Goal: Task Accomplishment & Management: Manage account settings

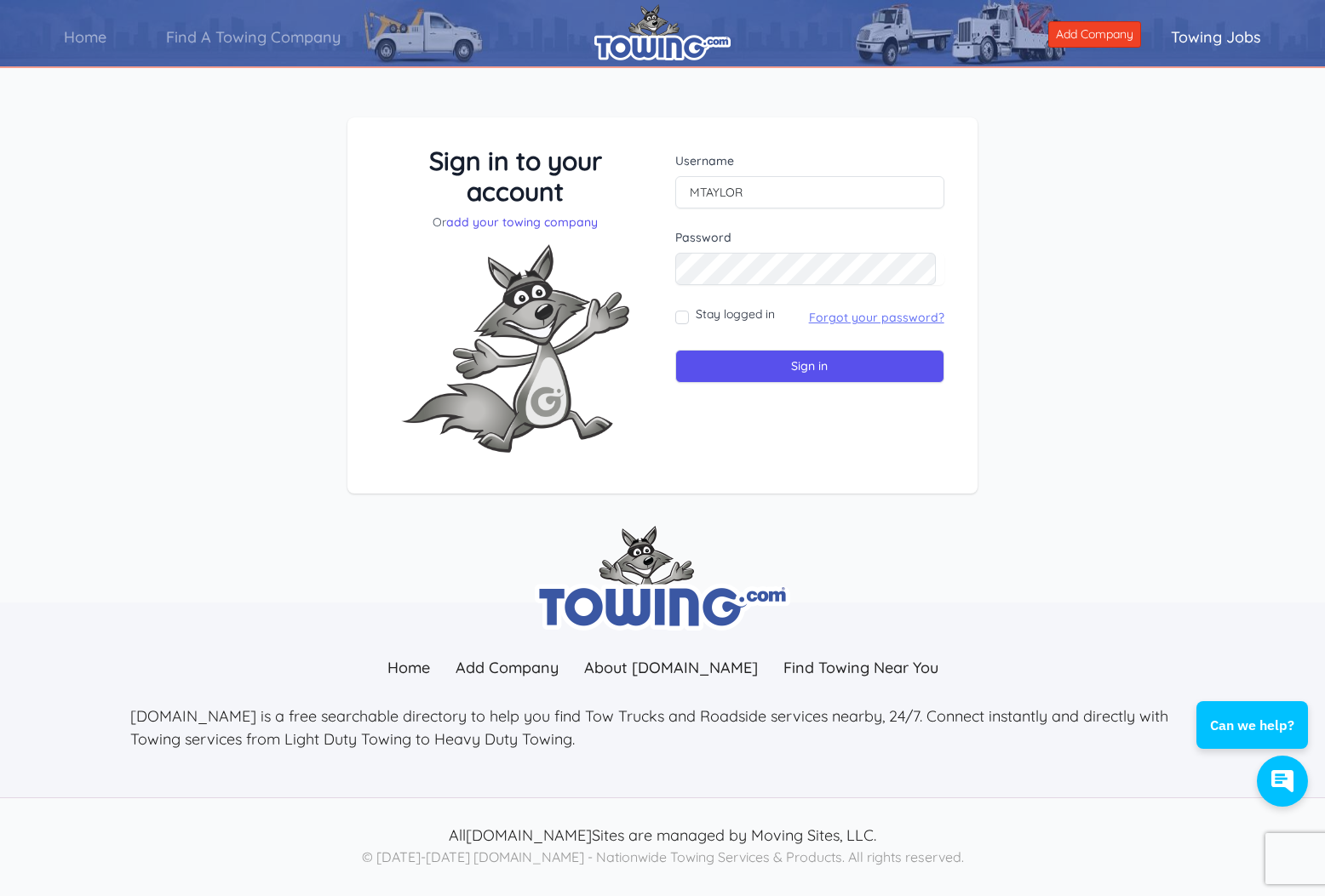
click at [910, 313] on link "Forgot your password?" at bounding box center [876, 318] width 135 height 15
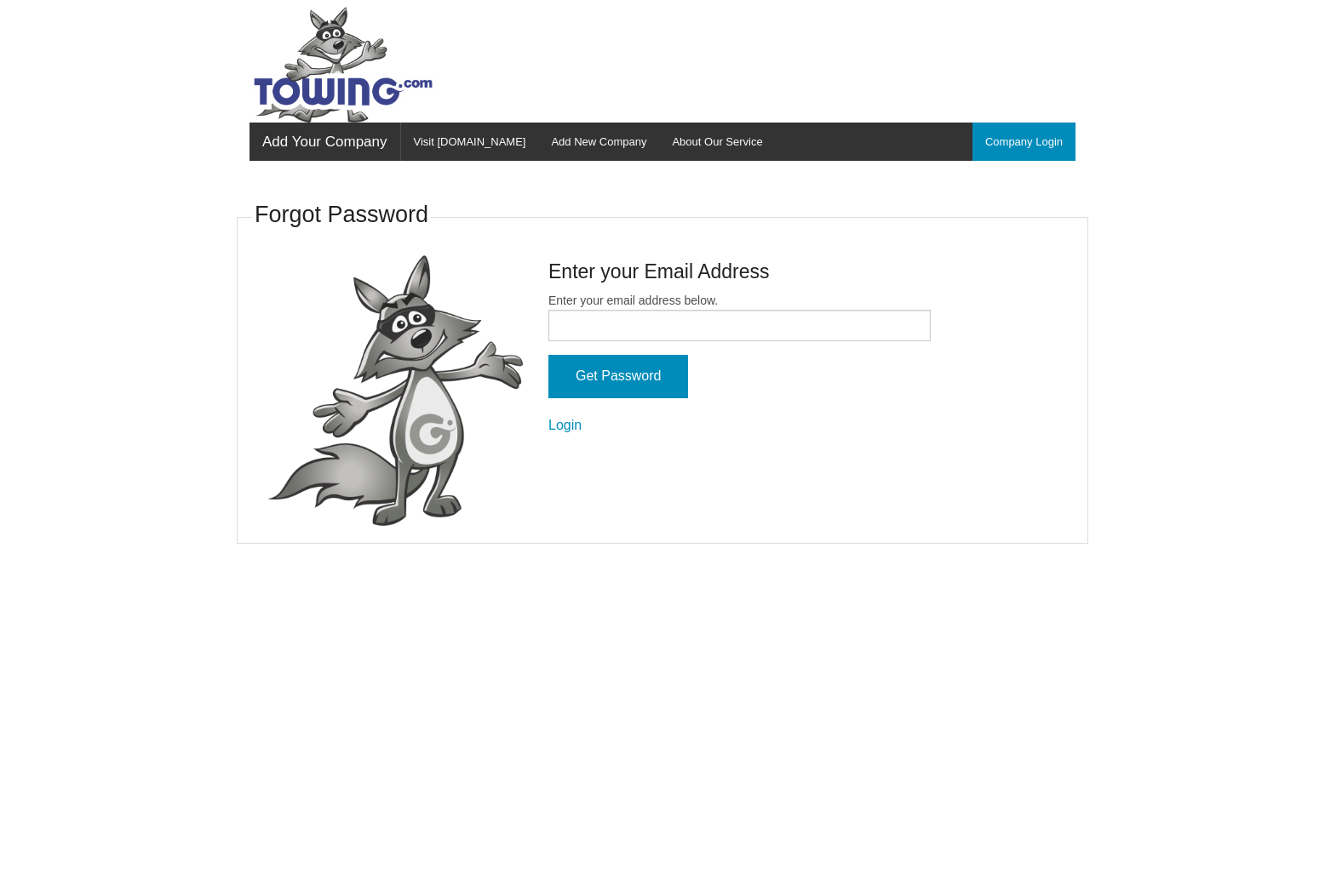
click at [752, 310] on input "Enter your email address below." at bounding box center [739, 325] width 382 height 31
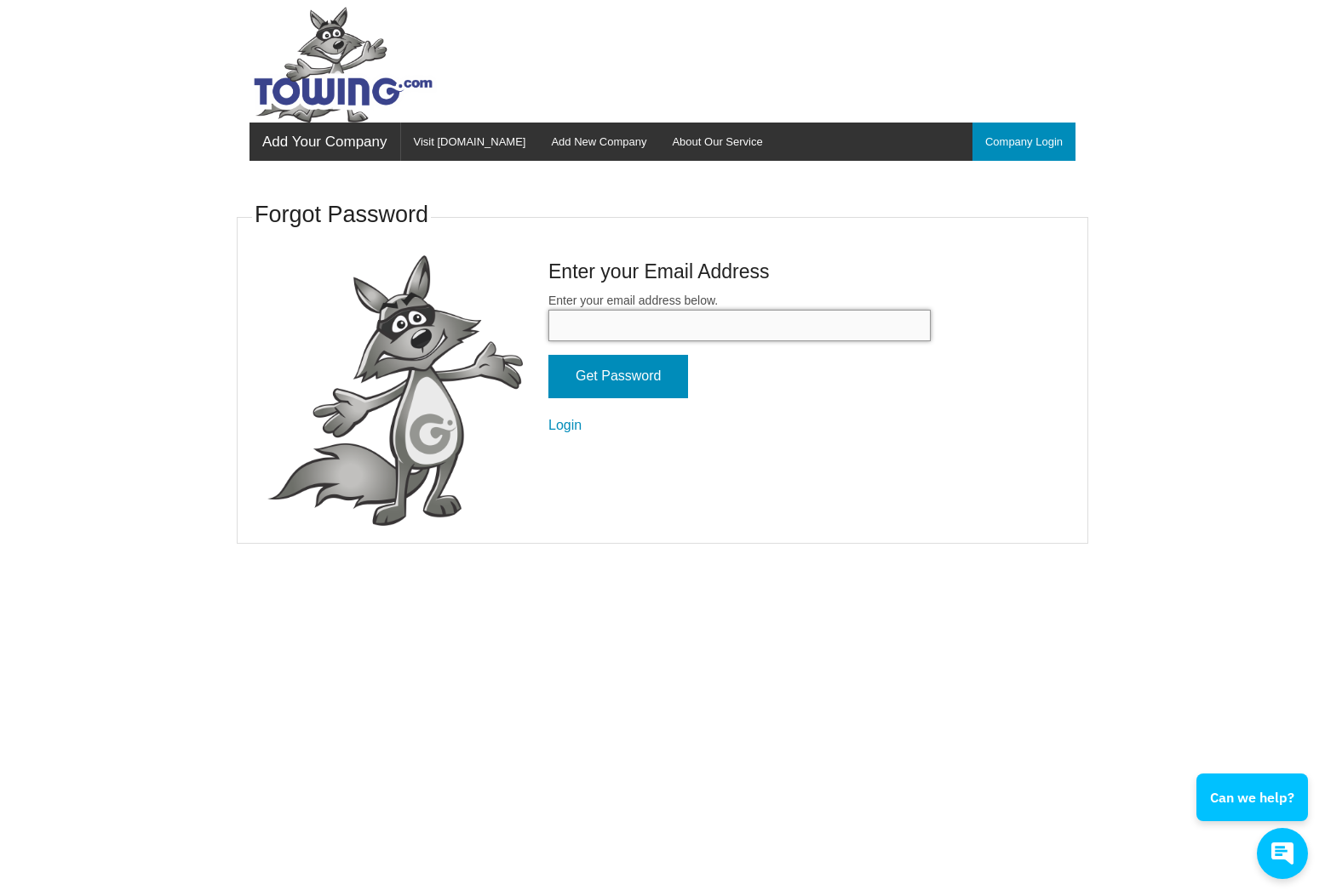
type input "carterstowmichel@aol.com"
click at [658, 364] on input "Get Password" at bounding box center [617, 377] width 140 height 44
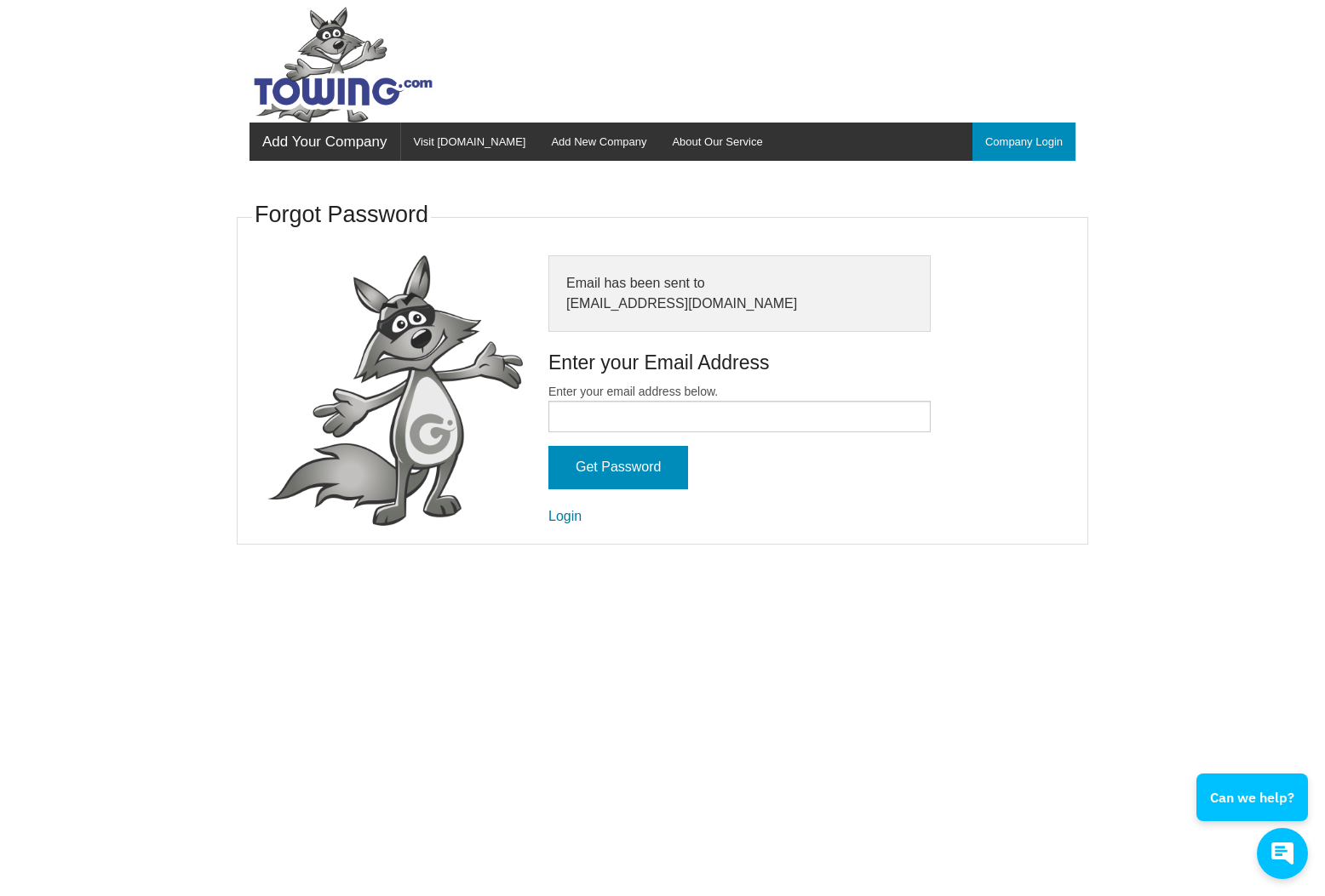
click at [568, 509] on link "Login" at bounding box center [564, 516] width 33 height 14
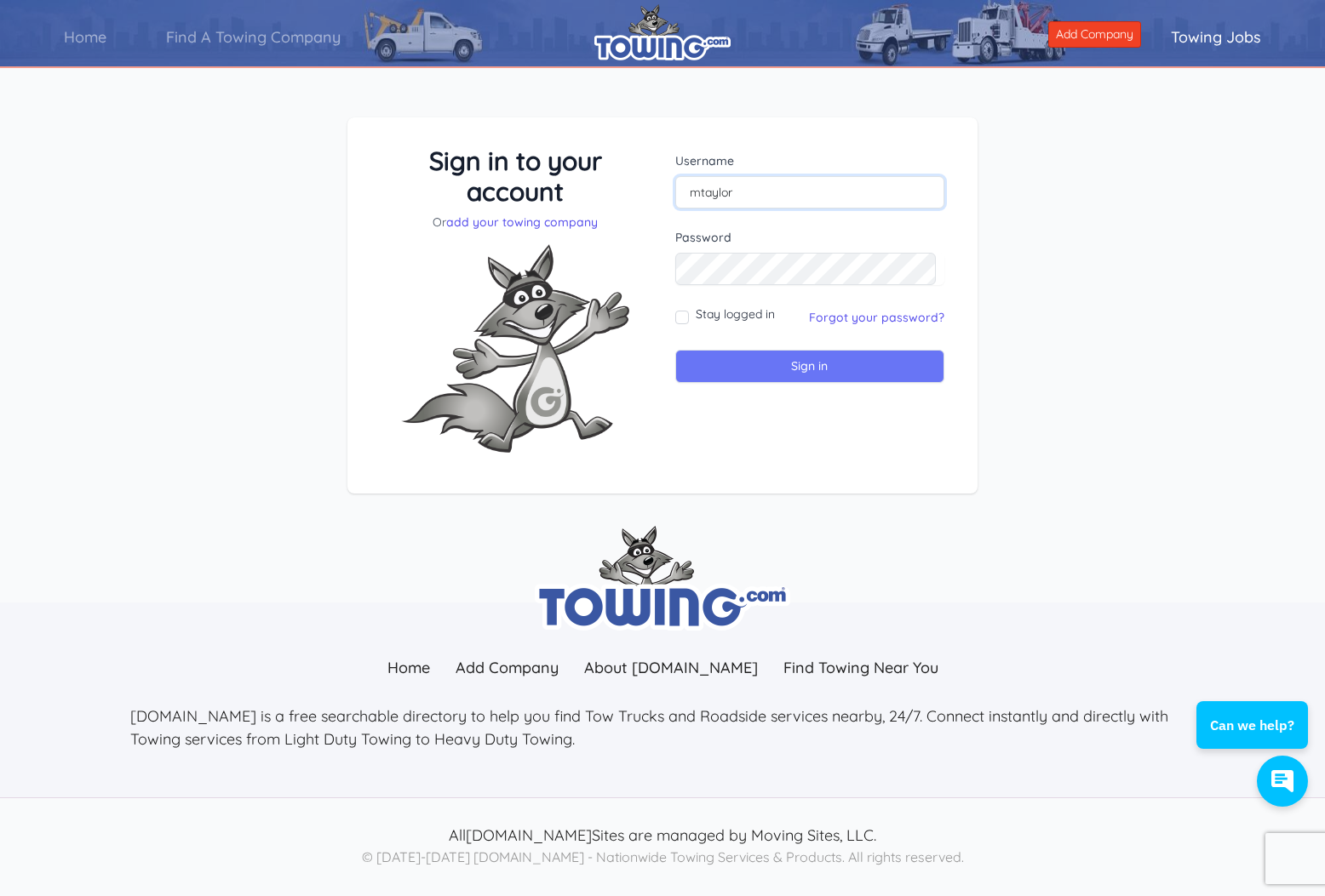
type input "mtaylor"
click at [811, 375] on input "Sign in" at bounding box center [809, 366] width 269 height 33
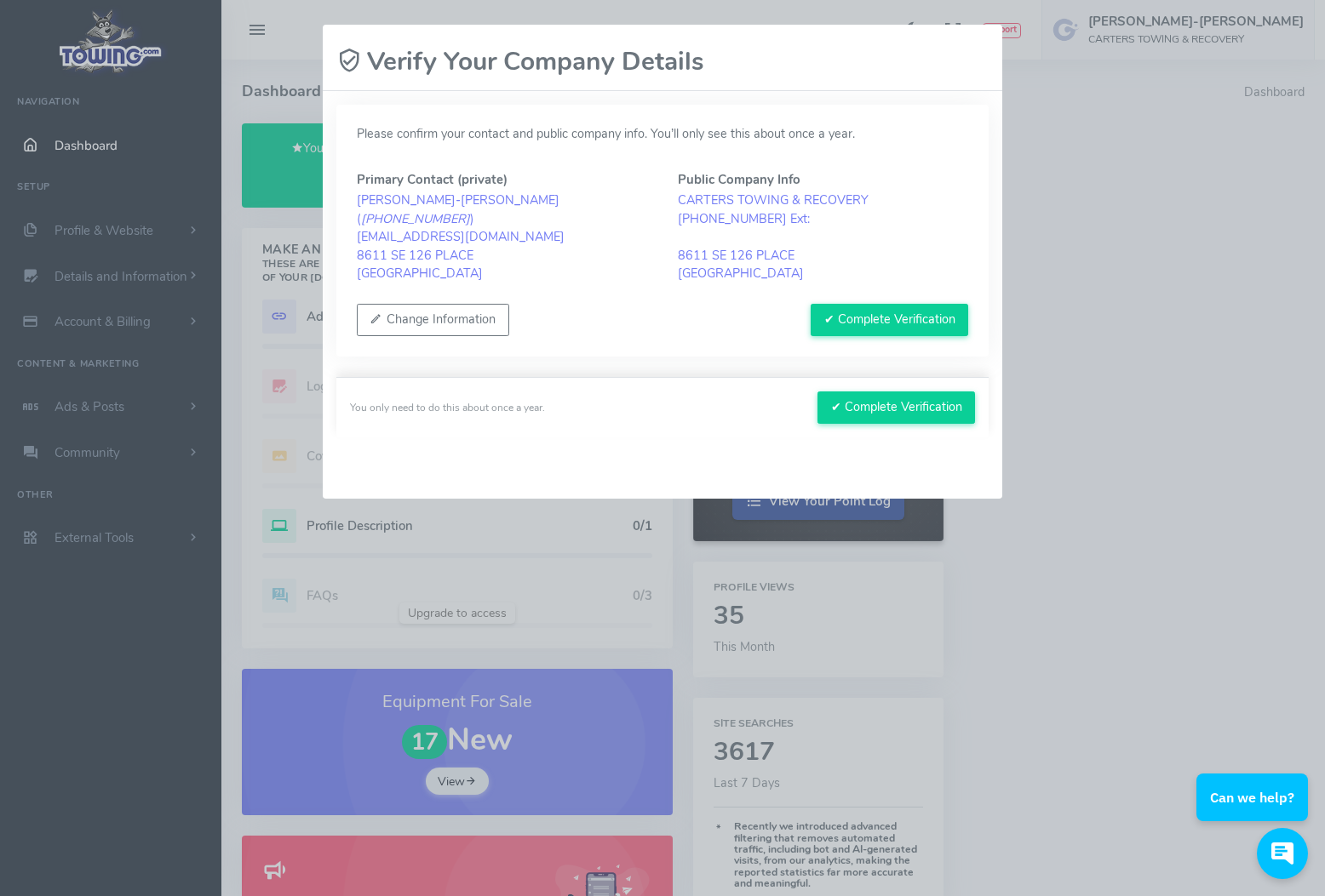
drag, startPoint x: 887, startPoint y: 308, endPoint x: 588, endPoint y: 351, distance: 302.1
click at [590, 354] on div "Please confirm your contact and public company info. You’ll only see this about…" at bounding box center [662, 295] width 679 height 408
click at [463, 318] on button "Change Information" at bounding box center [433, 321] width 152 height 32
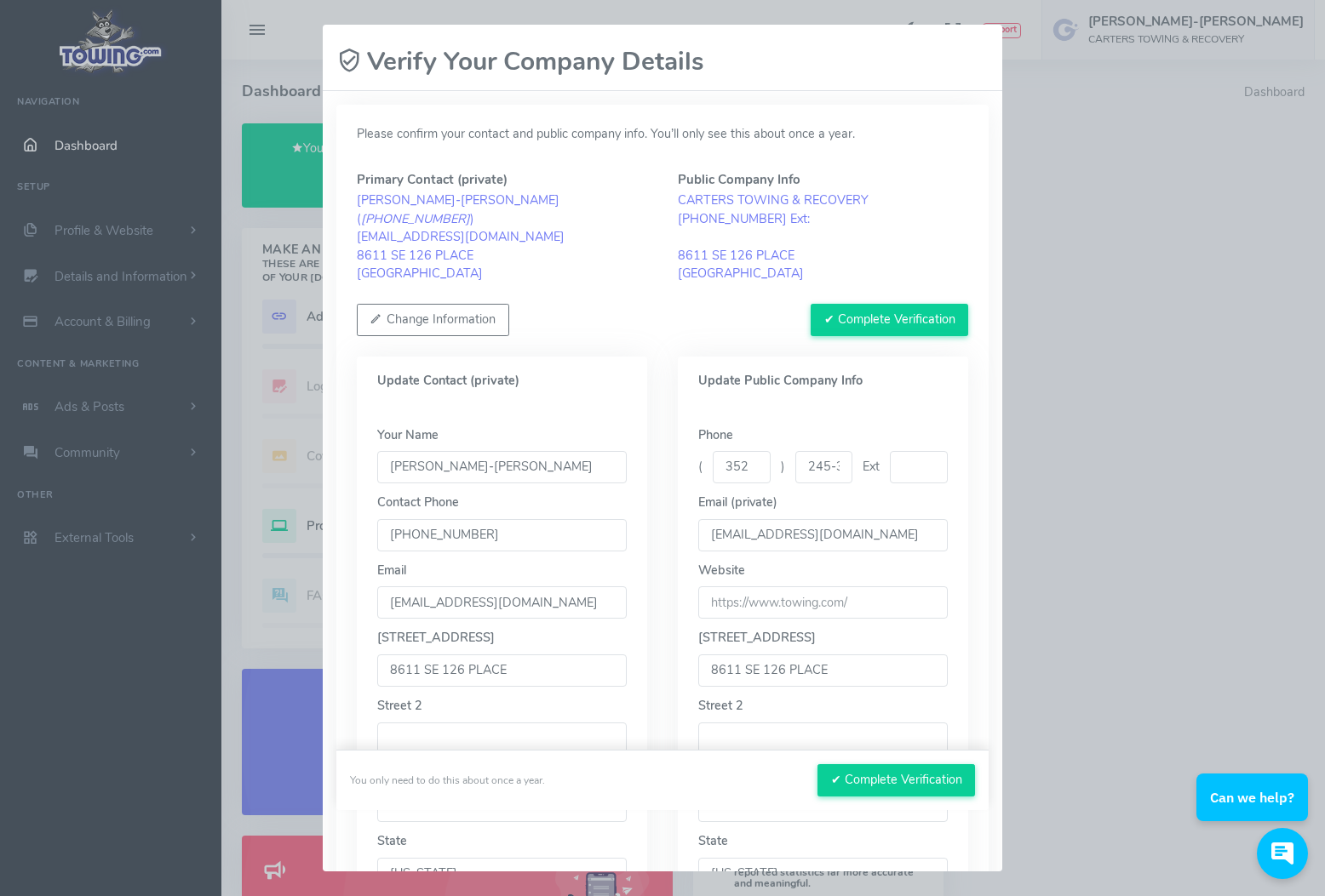
drag, startPoint x: 539, startPoint y: 462, endPoint x: 505, endPoint y: 461, distance: 34.0
type input "MICHELLE TAYLOR-"
type input "352-245-3123"
drag, startPoint x: 516, startPoint y: 665, endPoint x: 321, endPoint y: 661, distance: 195.0
type input "4125 NE jacksonville rd"
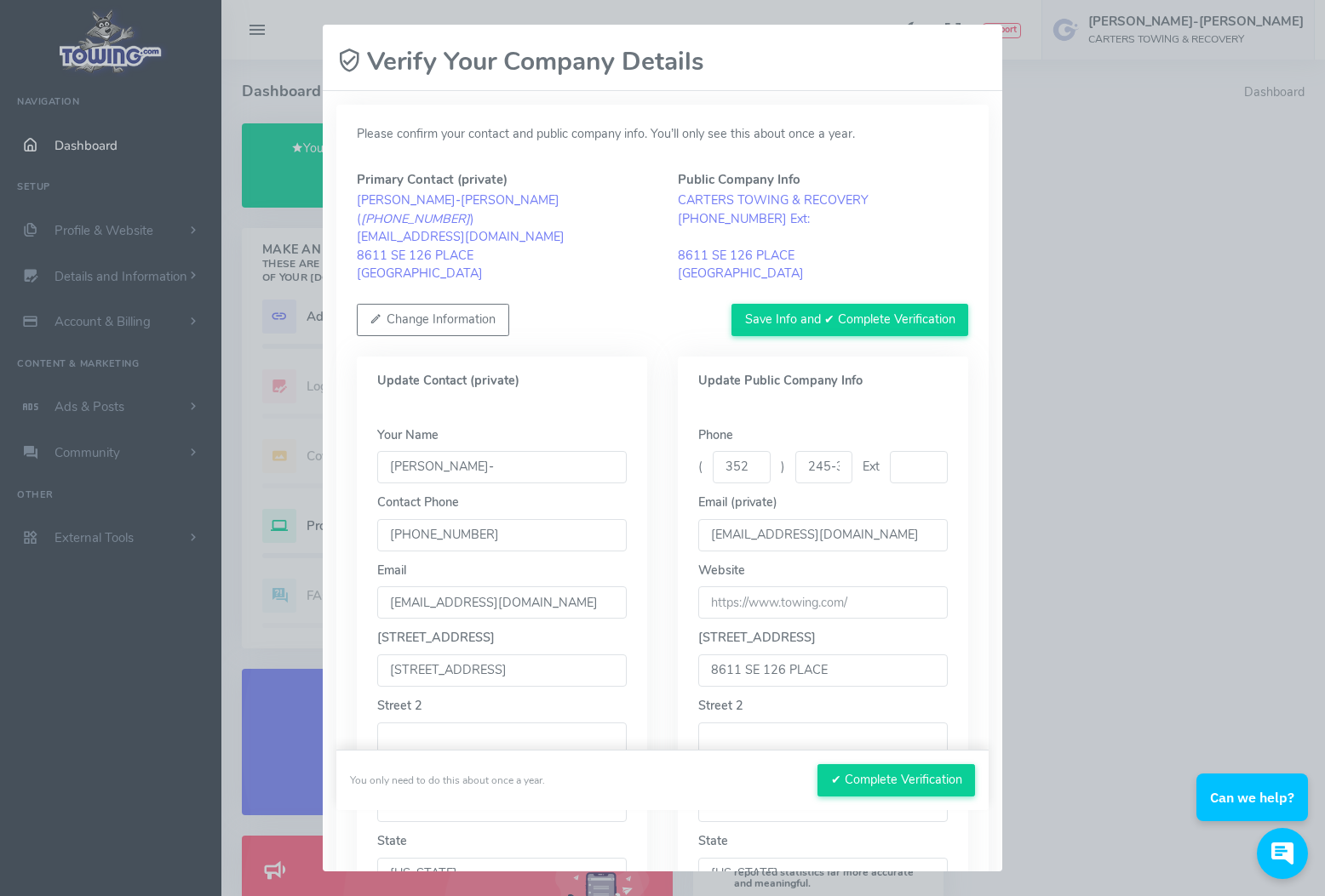
click at [824, 461] on input "245-3123" at bounding box center [824, 467] width 58 height 32
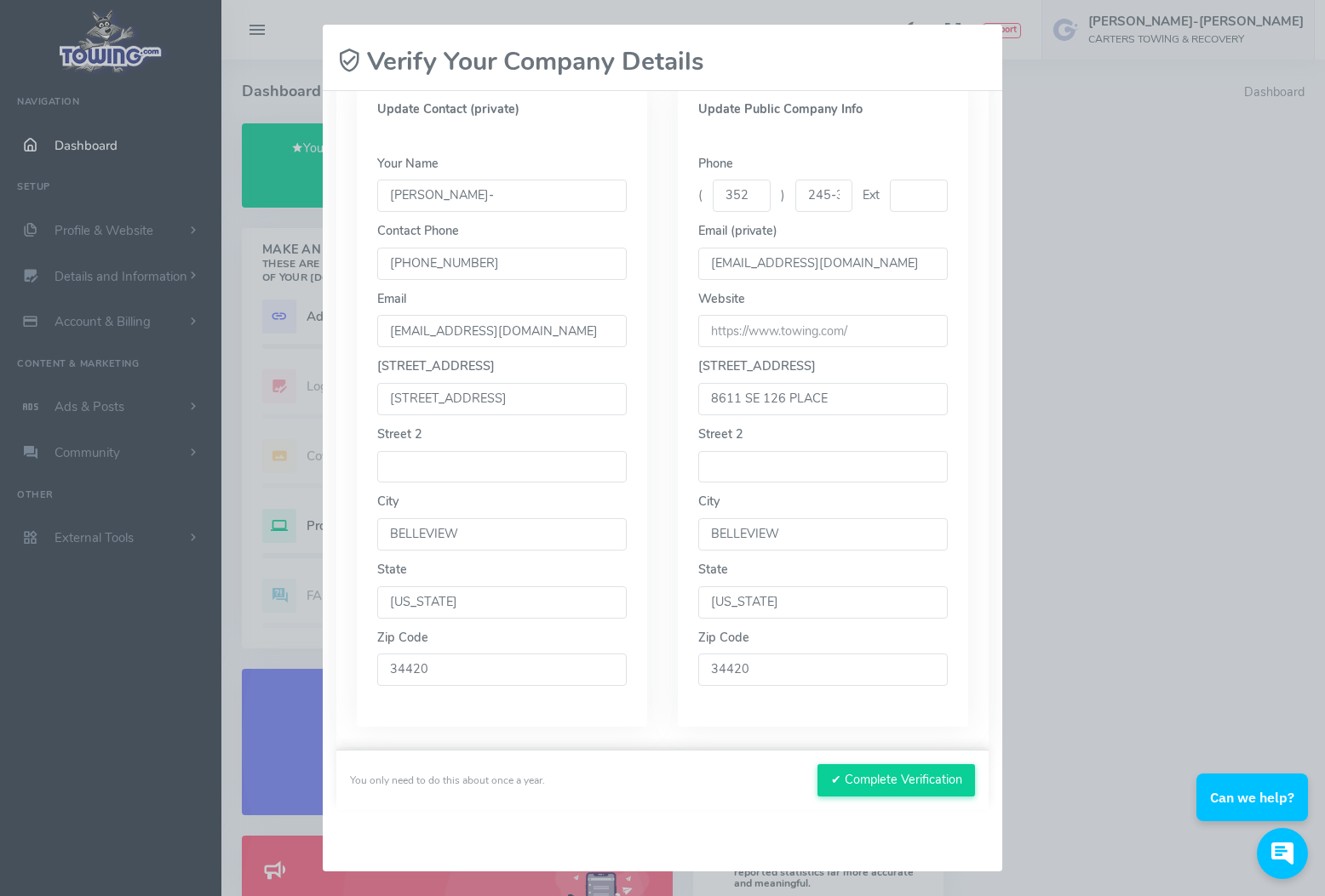
scroll to position [280, 0]
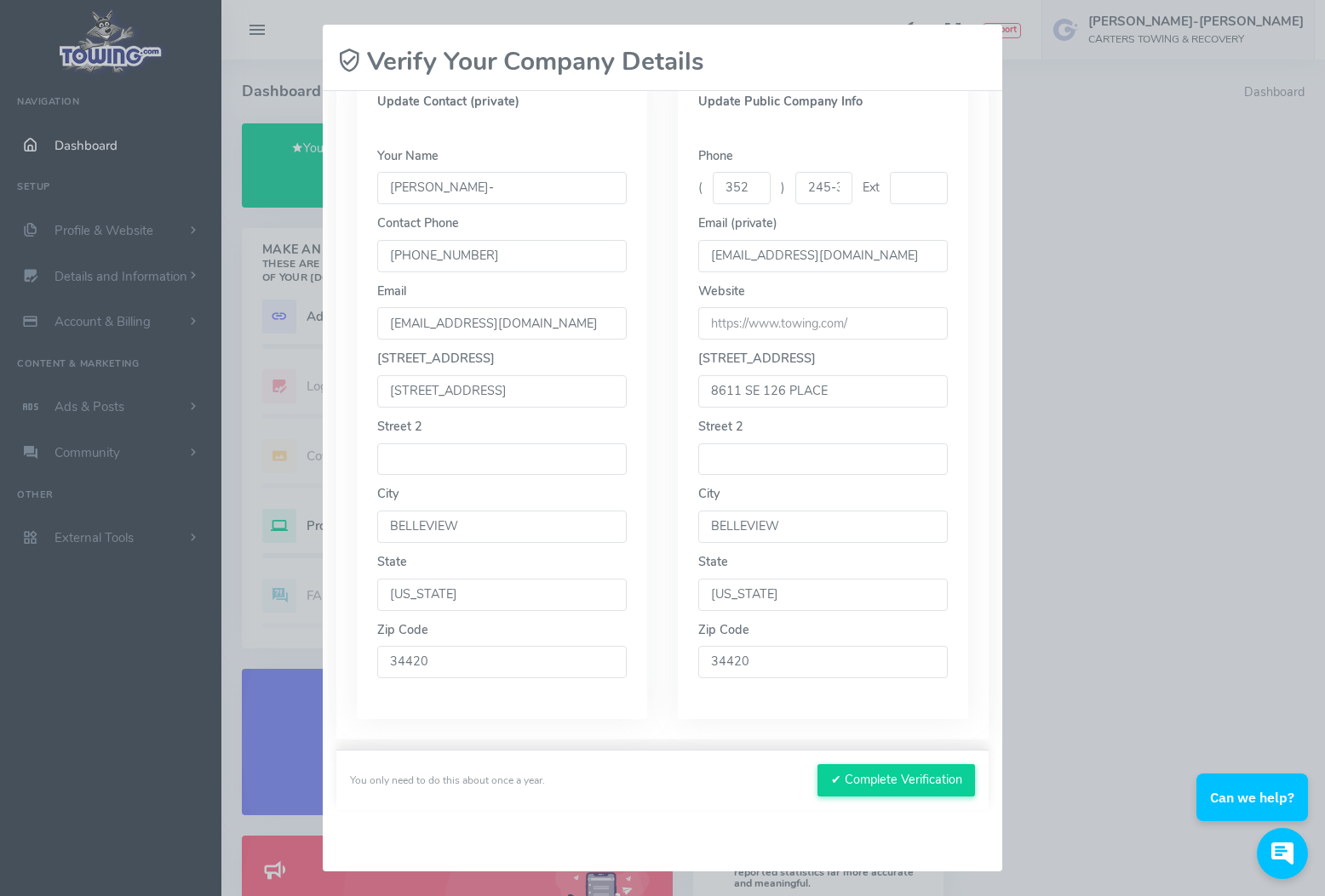
drag, startPoint x: 447, startPoint y: 523, endPoint x: 314, endPoint y: 523, distance: 133.0
click at [314, 523] on div "Please wait, submitting data... Verify Your Company Details Please confirm your…" at bounding box center [662, 448] width 1325 height 896
type input "ocala"
type input "34479"
click at [806, 736] on div "Please confirm your contact and public company info. You’ll only see this about…" at bounding box center [662, 481] width 679 height 781
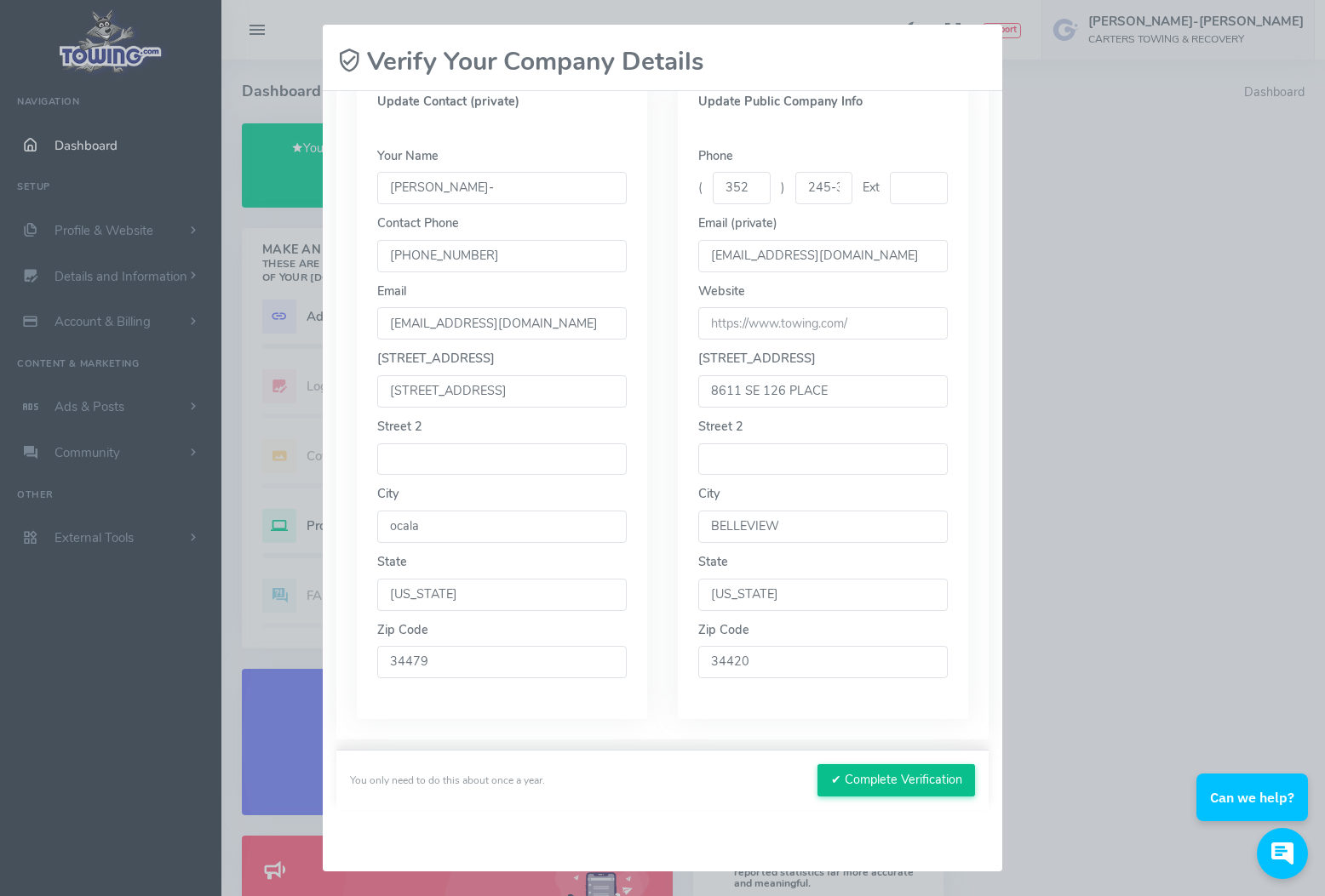
click at [859, 779] on button "✔ Complete Verification" at bounding box center [896, 781] width 158 height 32
drag, startPoint x: 531, startPoint y: 385, endPoint x: 363, endPoint y: 382, distance: 168.0
click at [363, 384] on div "Your Name MICHELLE TAYLOR- Contact Phone 352-245-3123 Email CARTERSTOWMICHEL@AO…" at bounding box center [501, 423] width 290 height 594
click at [841, 379] on input "8611 SE 126 PLACE" at bounding box center [823, 392] width 249 height 32
drag, startPoint x: 826, startPoint y: 380, endPoint x: 667, endPoint y: 373, distance: 159.2
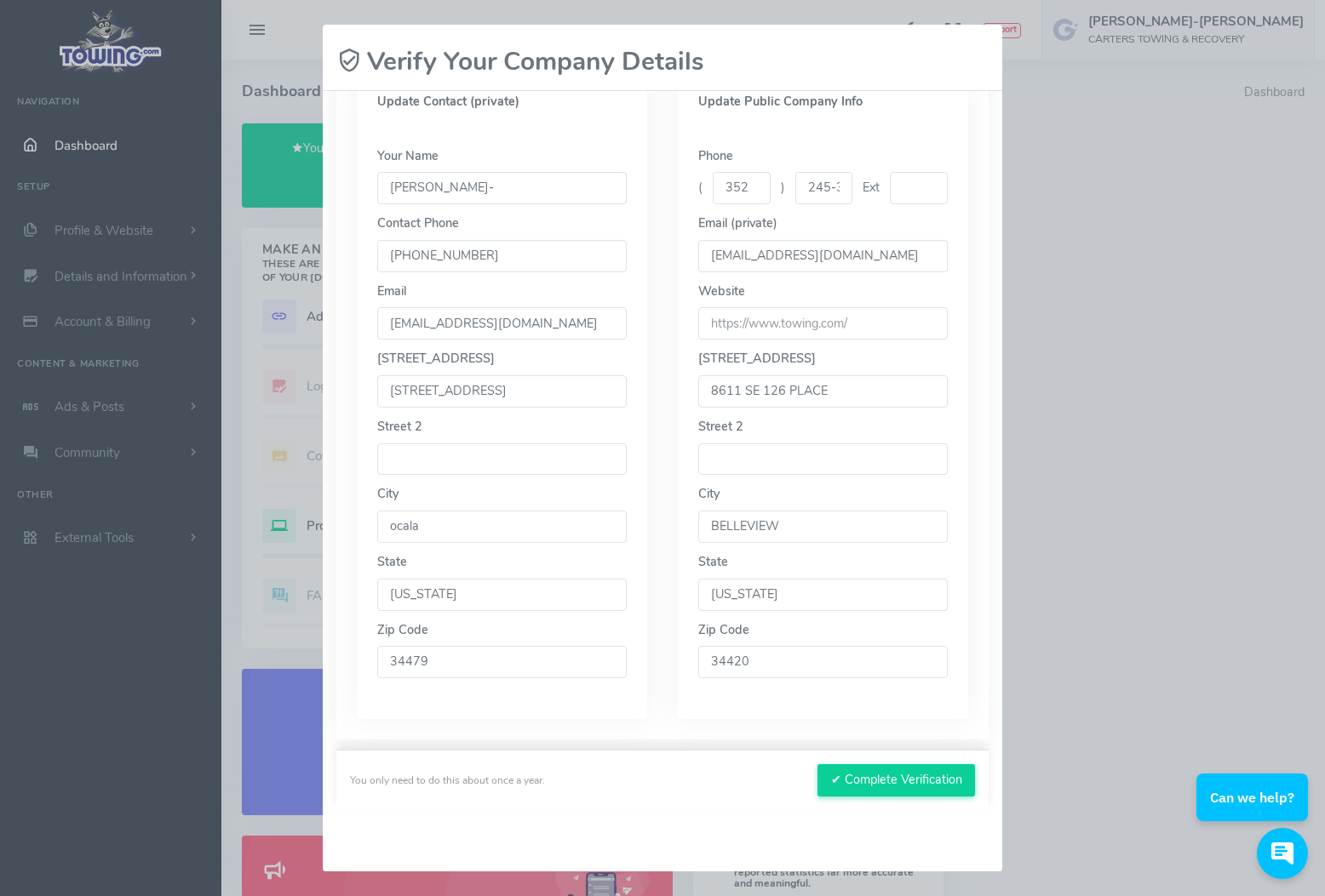
click at [666, 376] on div "Update Public Company Info Phone ( 352 ) 245-3123 Ext Email (private) CARTERSTO…" at bounding box center [822, 398] width 321 height 642
paste input "4125 NE jacksonville rd"
type input "4125 NE jacksonville rd"
drag, startPoint x: 774, startPoint y: 513, endPoint x: 648, endPoint y: 513, distance: 126.0
type input "ocala"
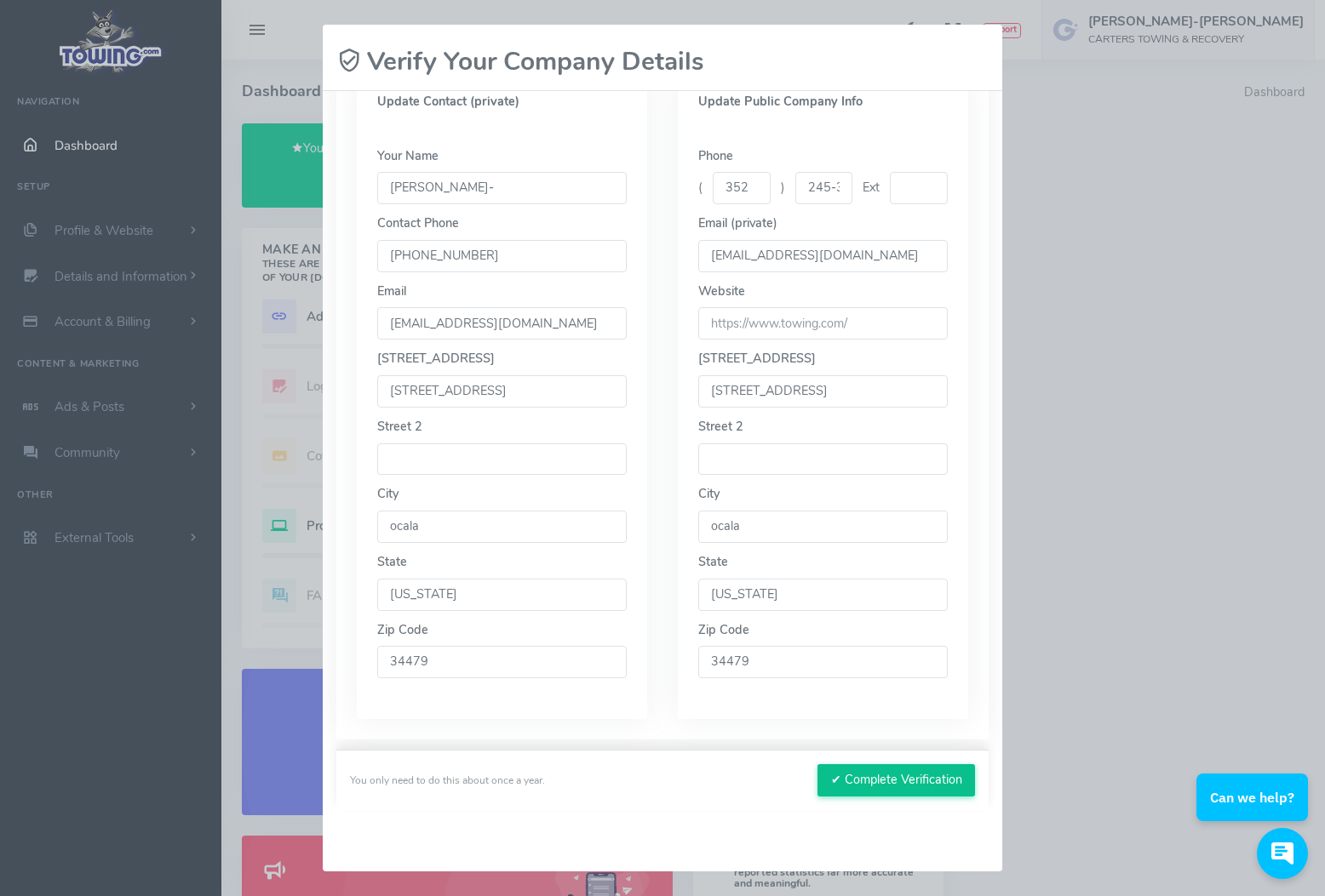
type input "34479"
click at [890, 777] on button "✔ Complete Verification" at bounding box center [896, 781] width 158 height 32
click at [872, 779] on button "✔ Complete Verification" at bounding box center [896, 781] width 158 height 32
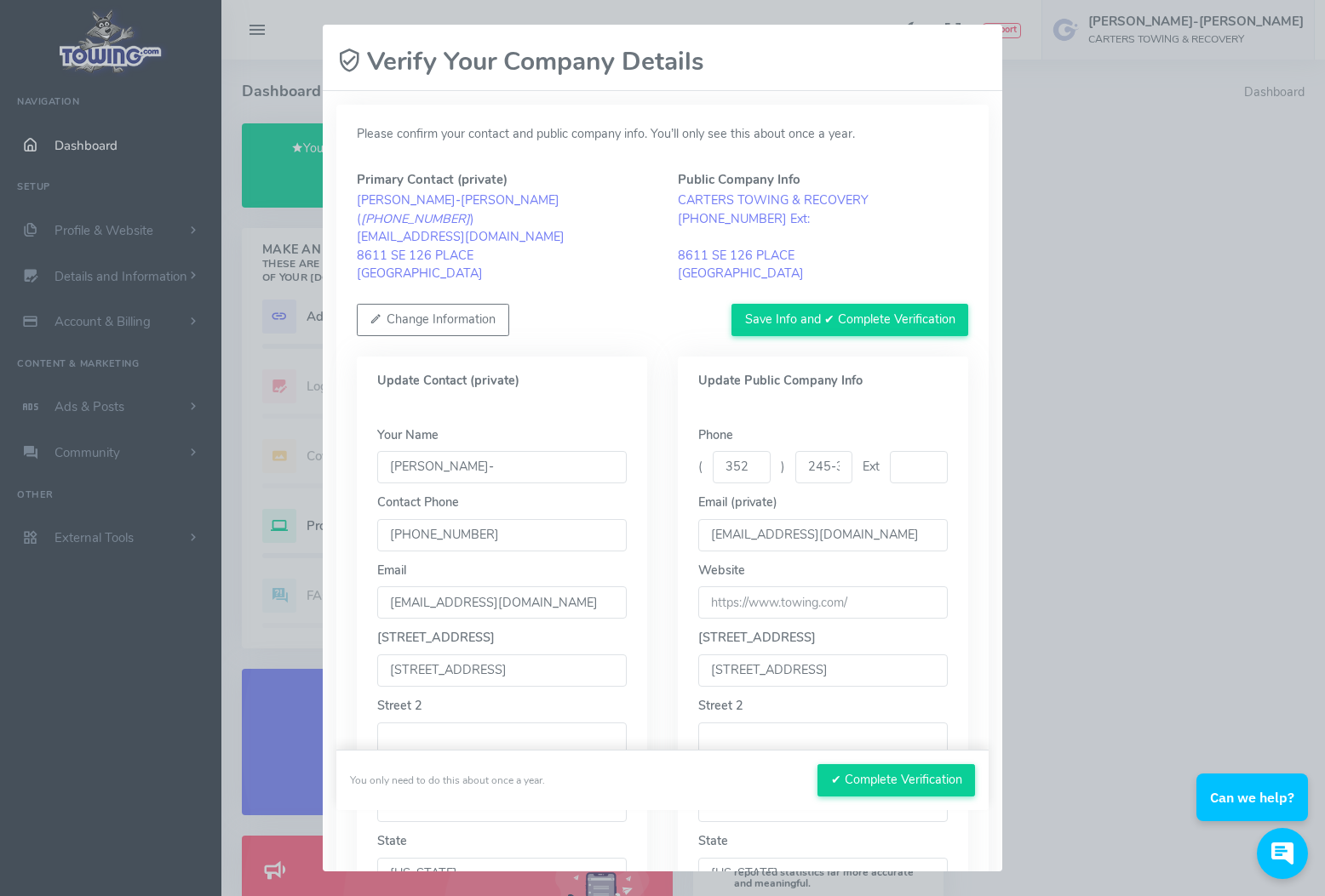
scroll to position [0, 0]
click at [835, 317] on button "Save Info and ✔ Complete Verification" at bounding box center [849, 321] width 237 height 32
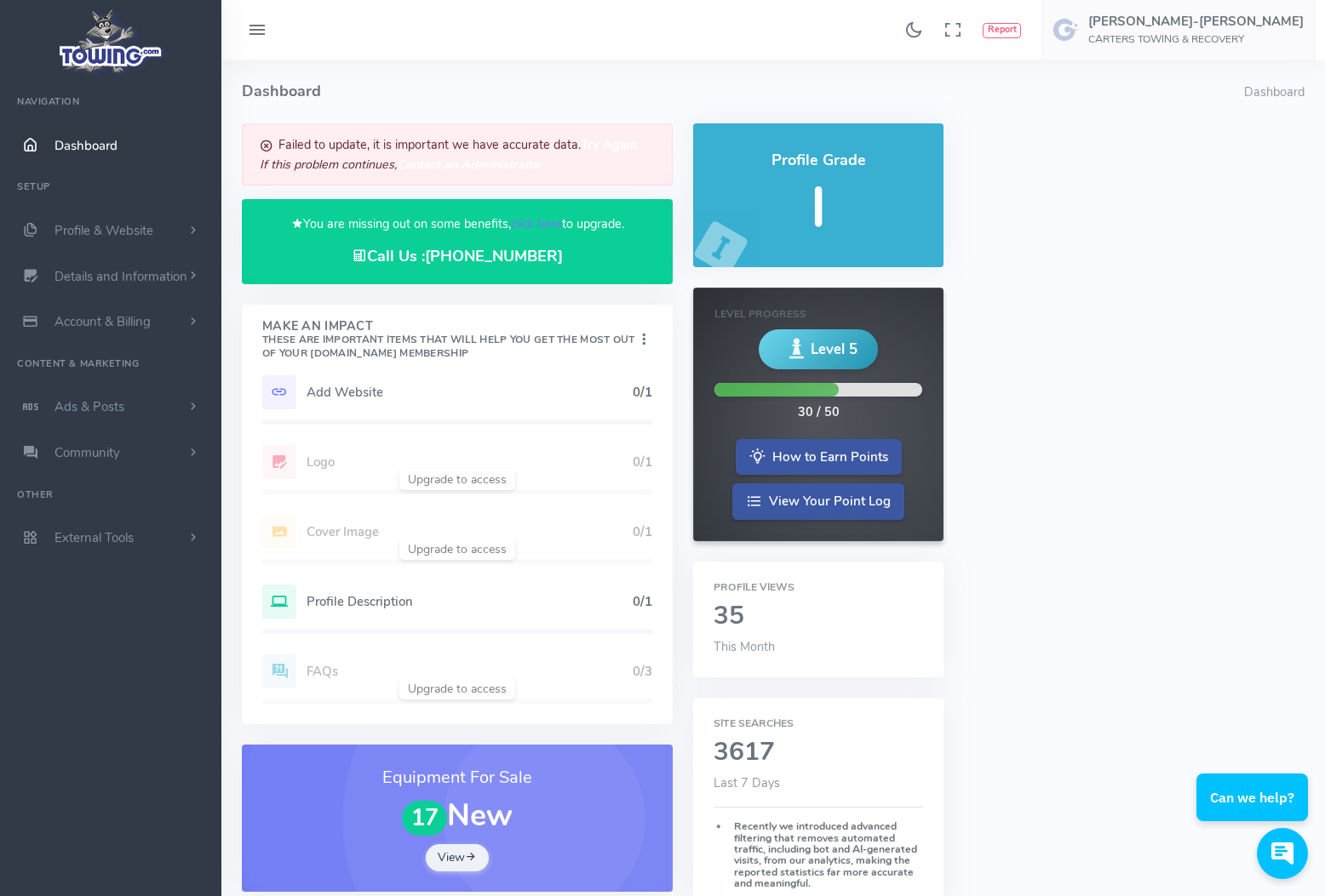
click at [620, 146] on b "Try Again" at bounding box center [608, 144] width 56 height 17
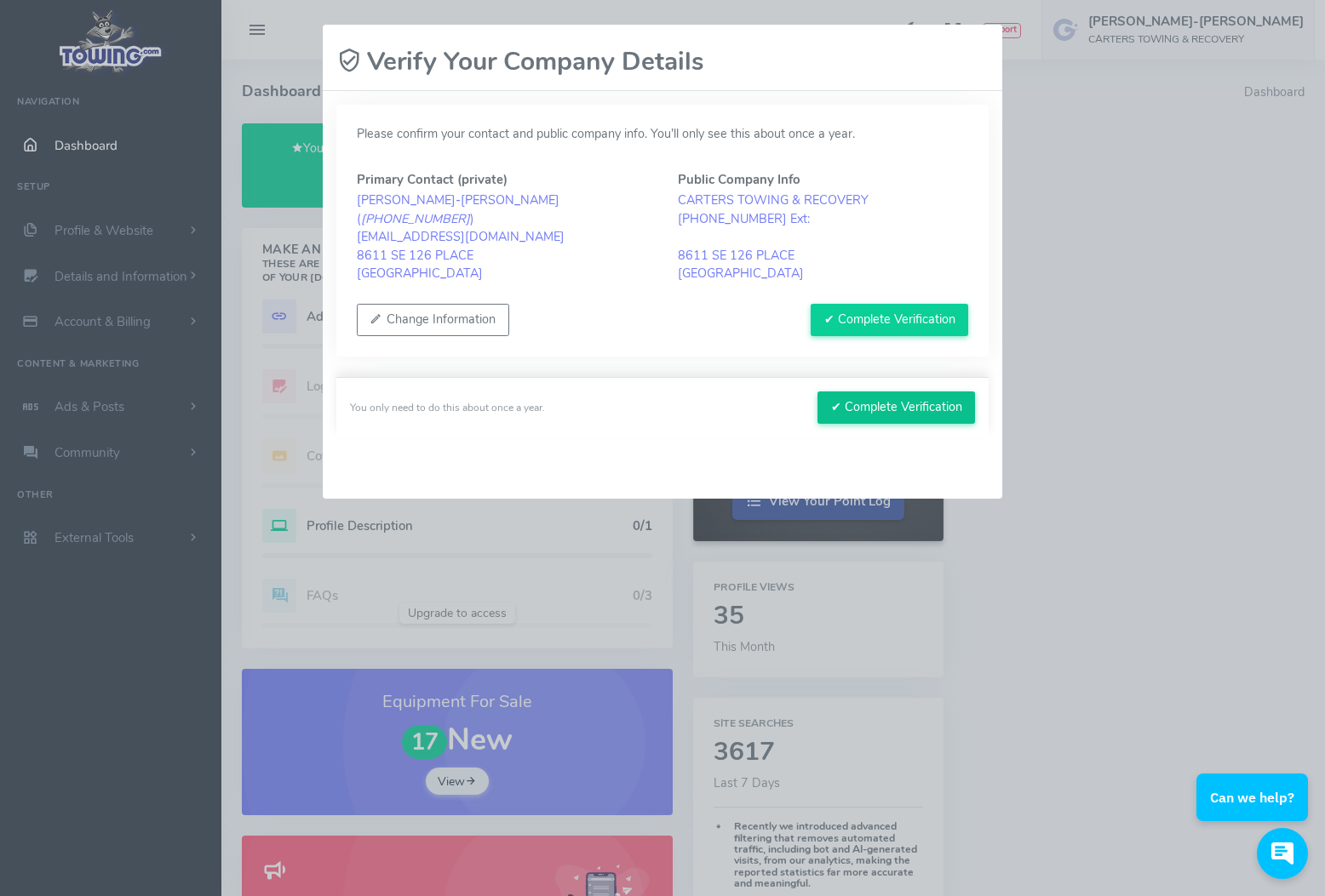
click at [909, 404] on button "✔ Complete Verification" at bounding box center [896, 408] width 158 height 32
click at [870, 315] on button "✔ Complete Verification" at bounding box center [889, 321] width 158 height 32
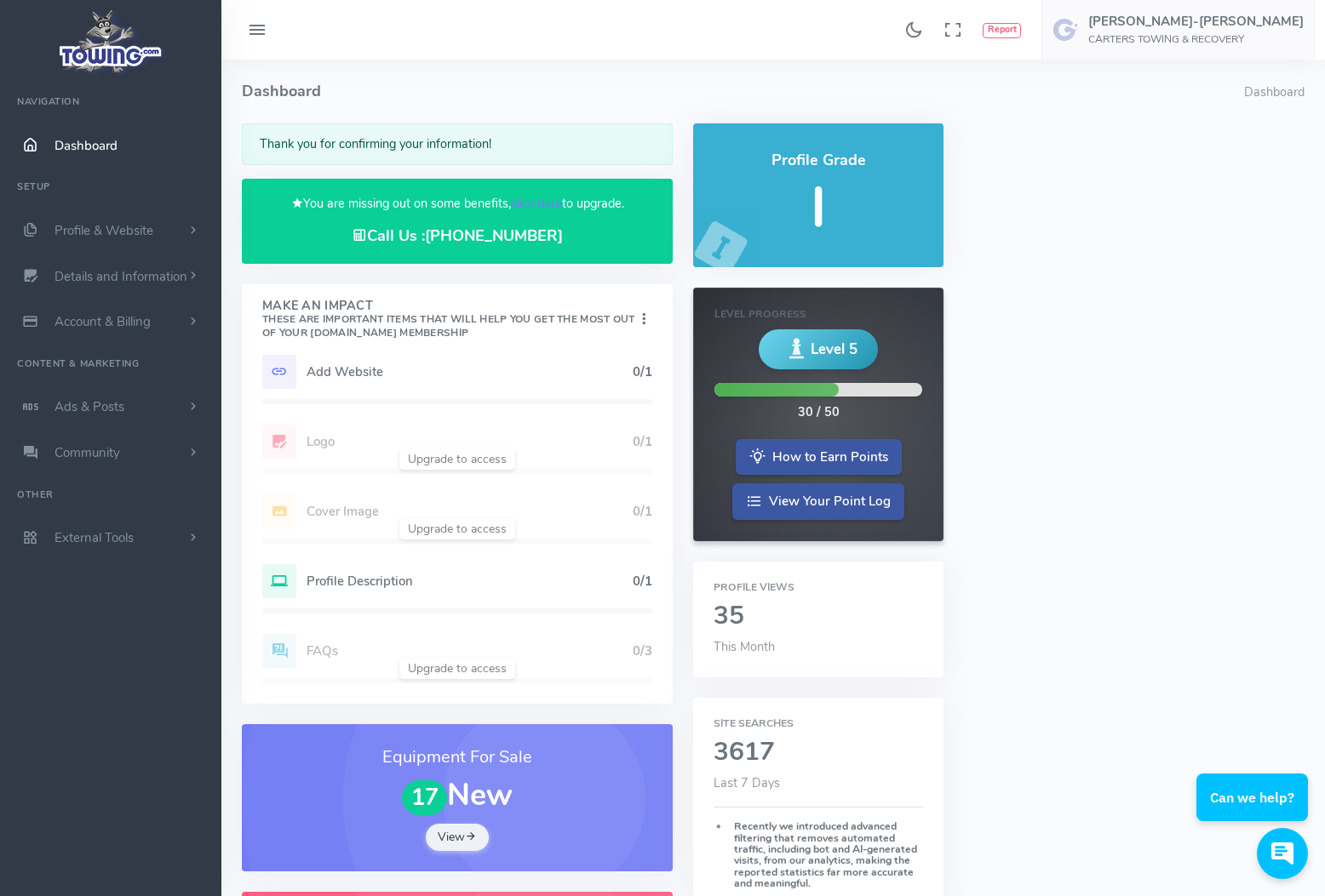
click at [448, 832] on link "View" at bounding box center [458, 837] width 63 height 28
